Goal: Task Accomplishment & Management: Complete application form

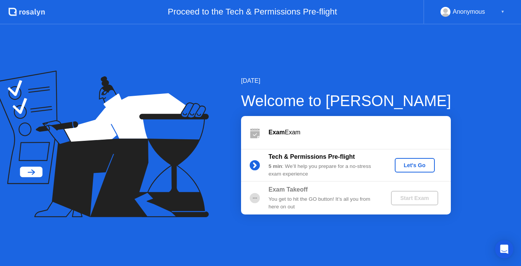
click at [424, 164] on div "Let's Go" at bounding box center [415, 165] width 34 height 6
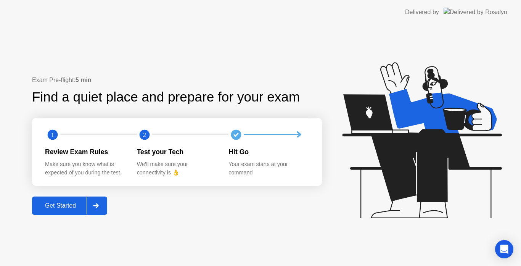
click at [73, 207] on div "Get Started" at bounding box center [60, 205] width 52 height 7
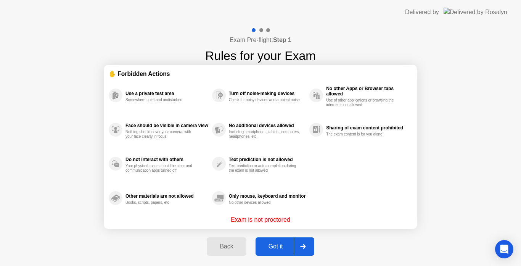
click at [282, 249] on div "Got it" at bounding box center [276, 246] width 36 height 7
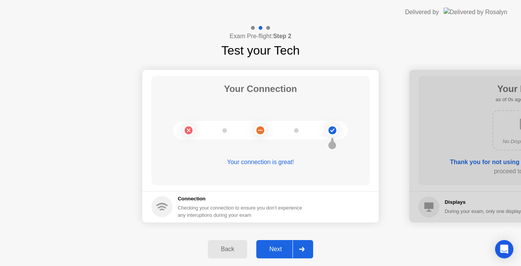
click at [287, 252] on div "Next" at bounding box center [276, 249] width 34 height 7
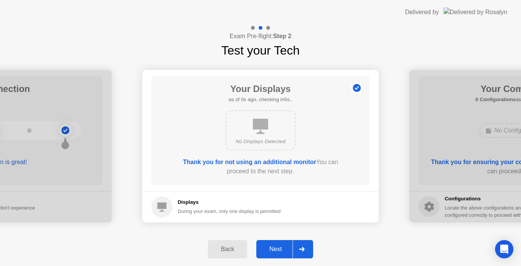
click at [287, 252] on div "Next" at bounding box center [276, 249] width 34 height 7
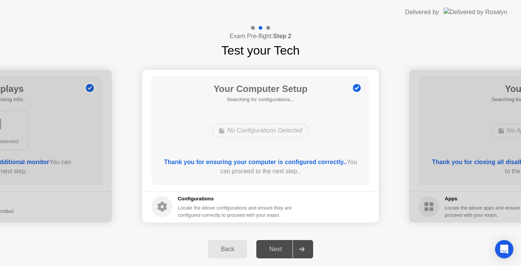
click at [287, 252] on div "Next" at bounding box center [276, 249] width 34 height 7
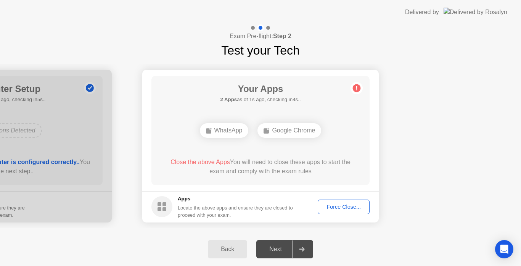
click at [348, 207] on div "Force Close..." at bounding box center [344, 207] width 47 height 6
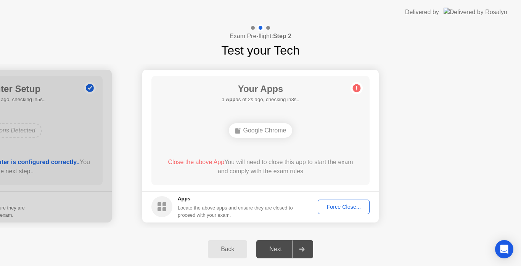
click at [353, 206] on div "Force Close..." at bounding box center [344, 207] width 47 height 6
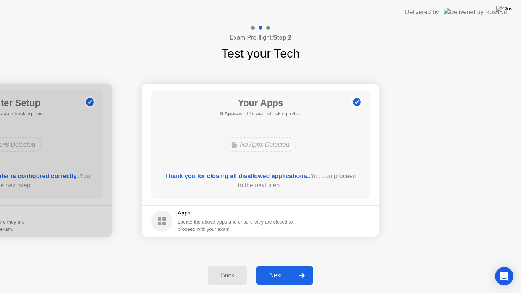
click at [287, 266] on div "Next" at bounding box center [276, 275] width 34 height 7
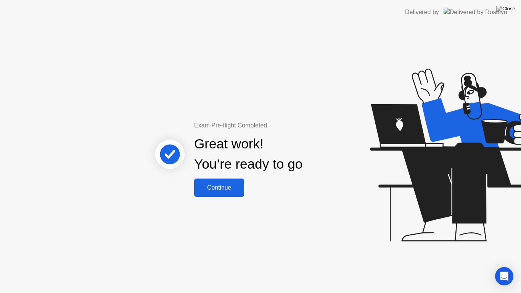
click at [232, 194] on button "Continue" at bounding box center [219, 188] width 50 height 18
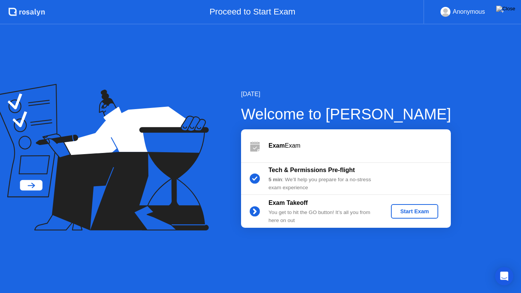
click at [412, 215] on div "Start Exam" at bounding box center [414, 211] width 41 height 6
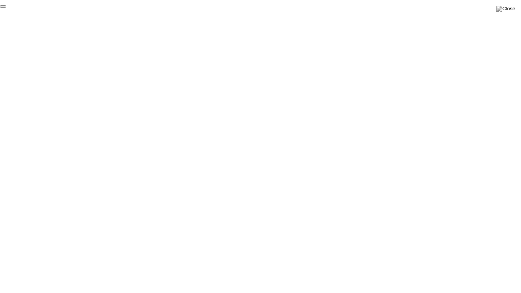
click div "End Proctoring Session"
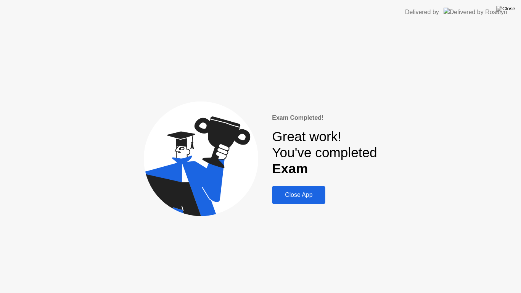
click at [317, 200] on button "Close App" at bounding box center [298, 195] width 53 height 18
